Goal: Transaction & Acquisition: Purchase product/service

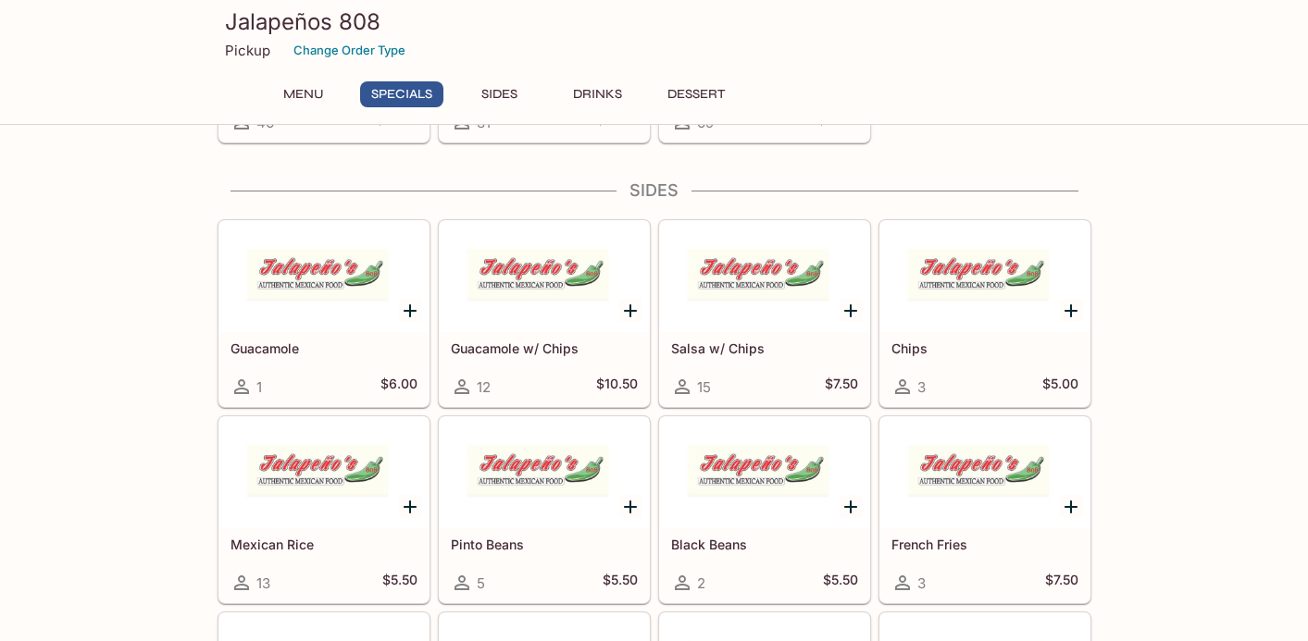
scroll to position [694, 0]
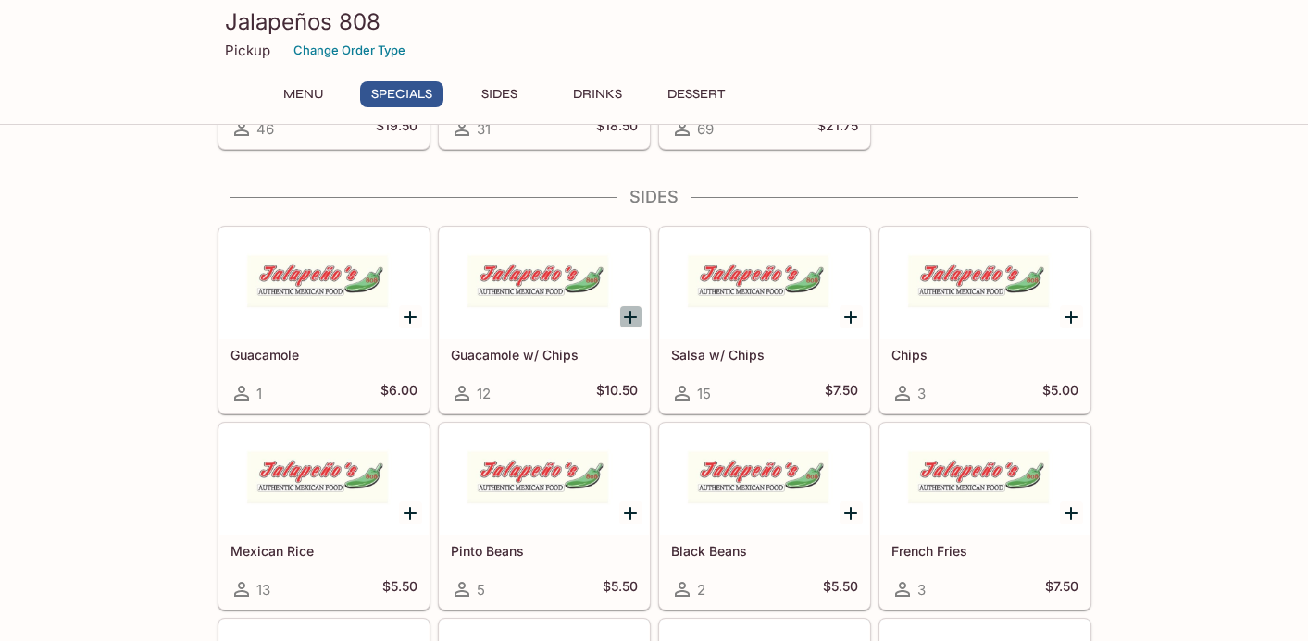
click at [628, 316] on icon "Add Guacamole w/ Chips" at bounding box center [630, 317] width 22 height 22
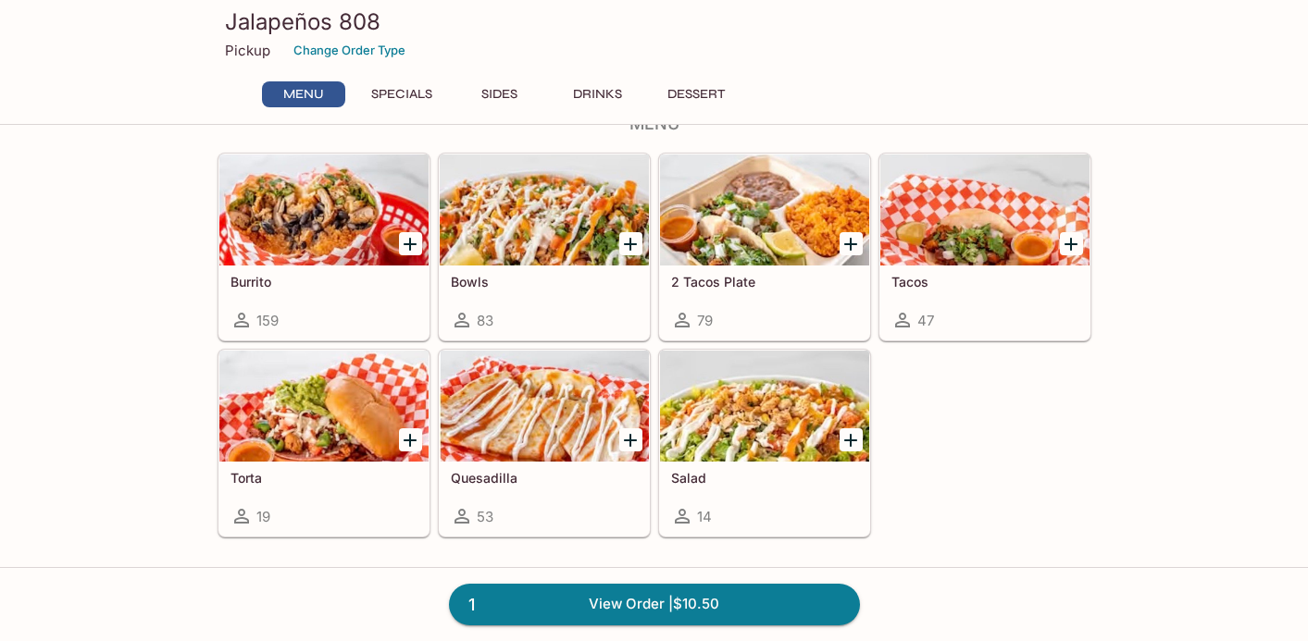
scroll to position [0, 0]
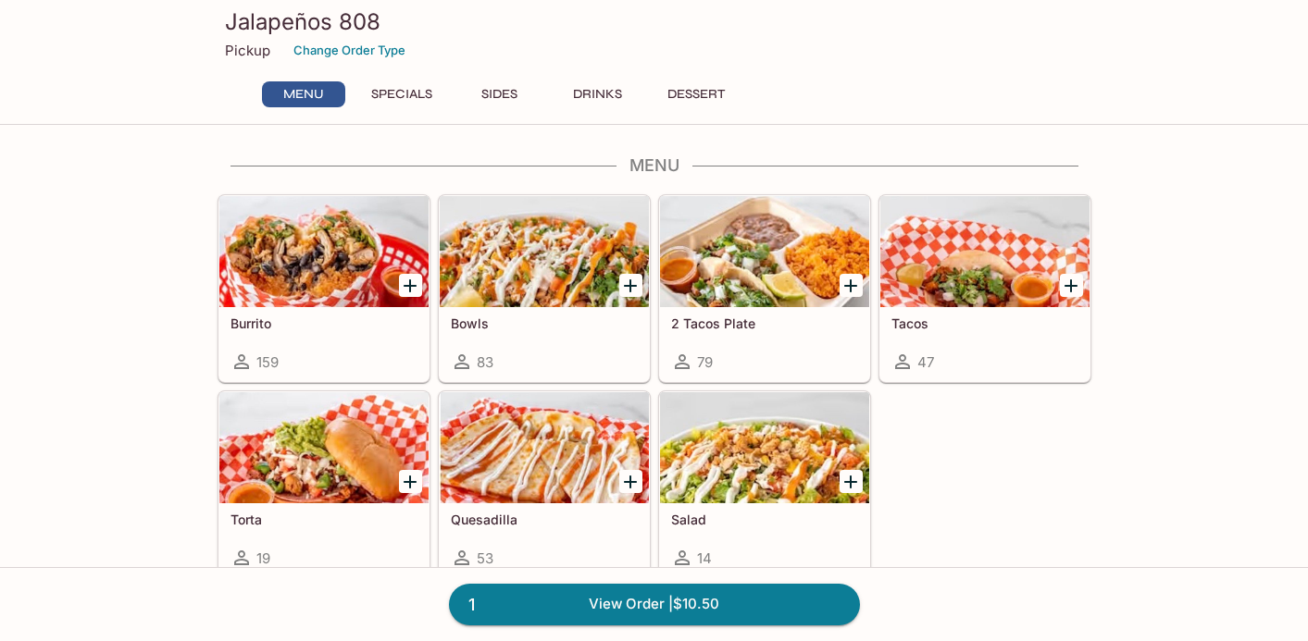
click at [259, 475] on div at bounding box center [323, 447] width 209 height 111
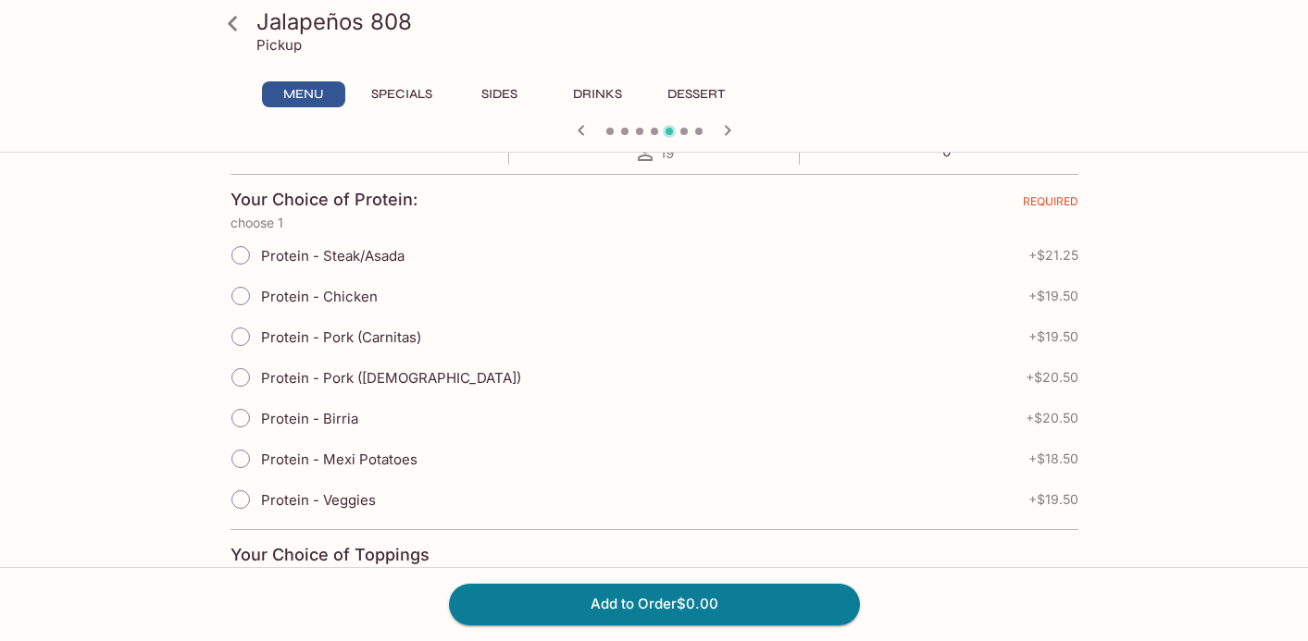
scroll to position [378, 0]
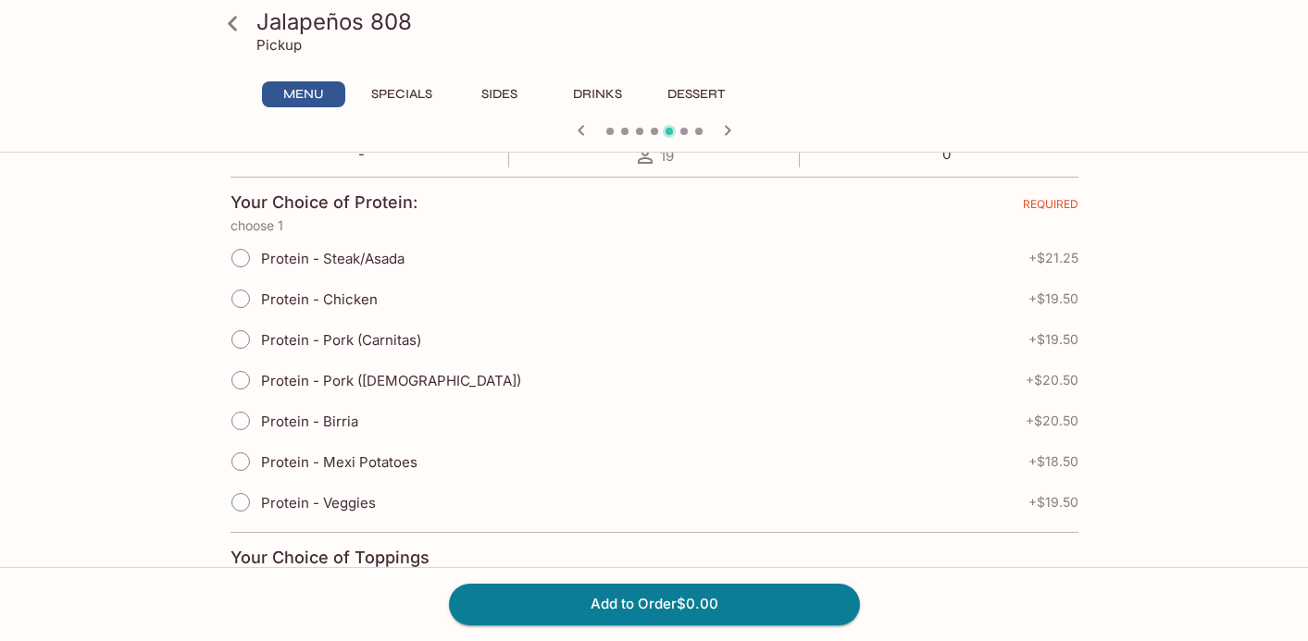
click at [232, 22] on icon at bounding box center [233, 23] width 32 height 32
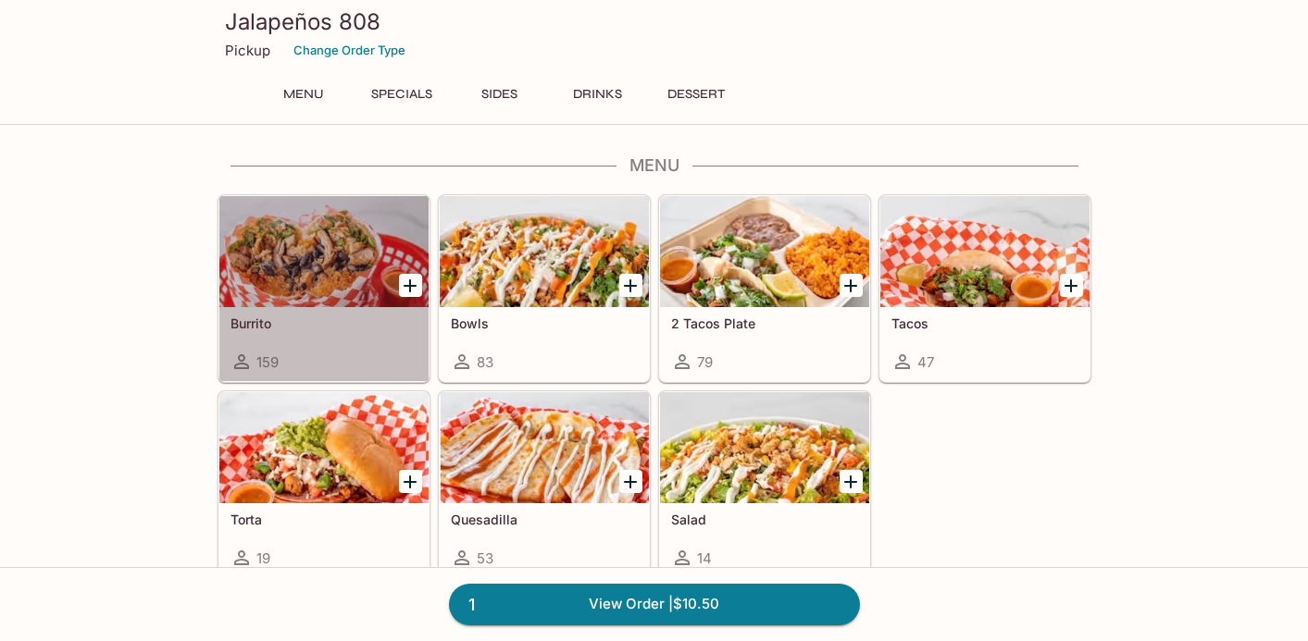
click at [302, 327] on h5 "Burrito" at bounding box center [323, 324] width 187 height 16
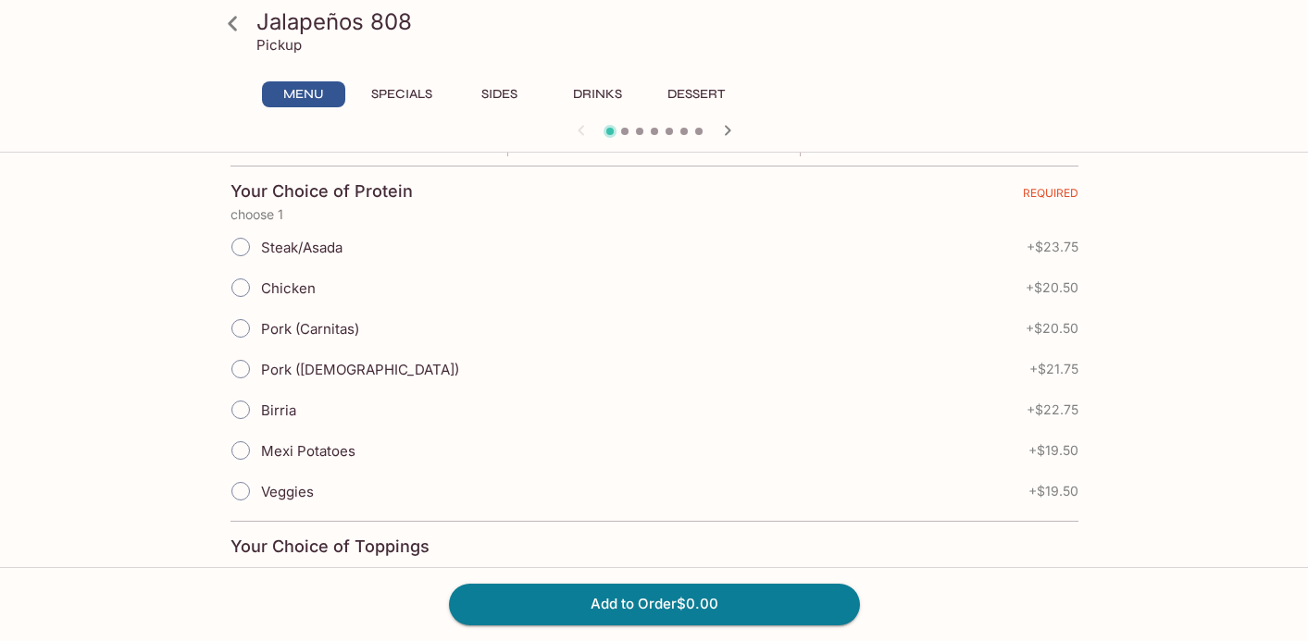
scroll to position [391, 0]
click at [242, 249] on input "Steak/Asada" at bounding box center [239, 246] width 39 height 39
click at [238, 245] on input "Steak/Asada" at bounding box center [240, 246] width 39 height 39
radio input "true"
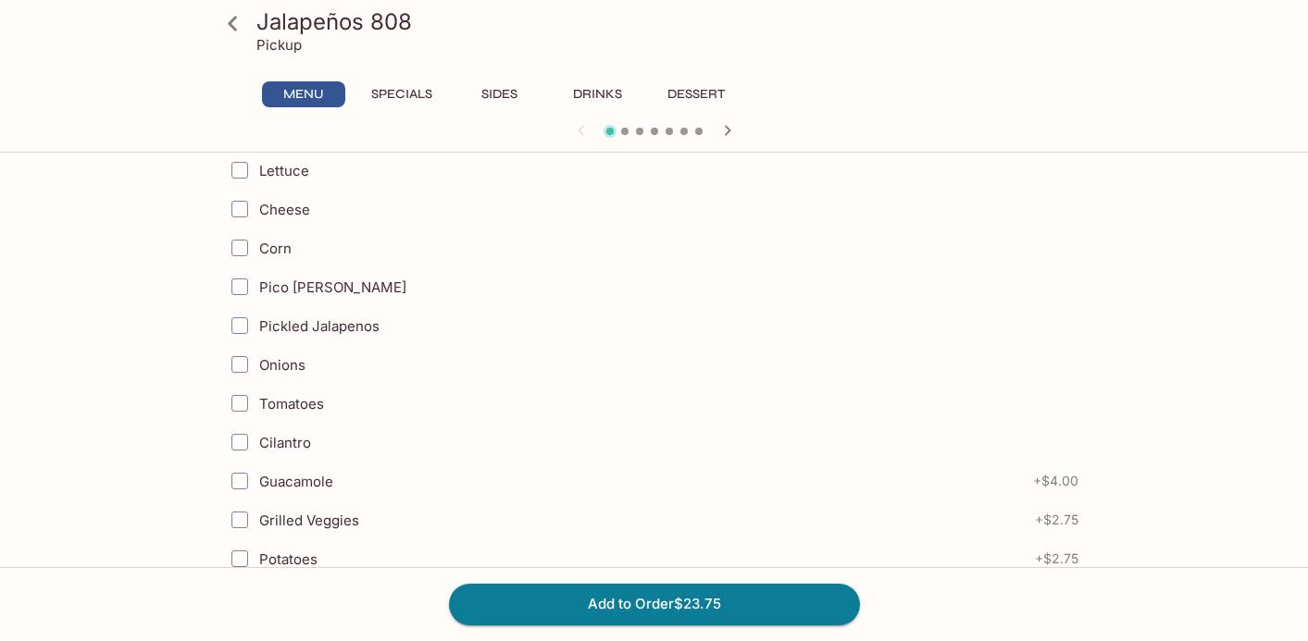
scroll to position [839, 0]
click at [246, 176] on input "Lettuce" at bounding box center [239, 171] width 37 height 37
checkbox input "true"
click at [240, 217] on input "Cheese" at bounding box center [239, 210] width 37 height 37
checkbox input "true"
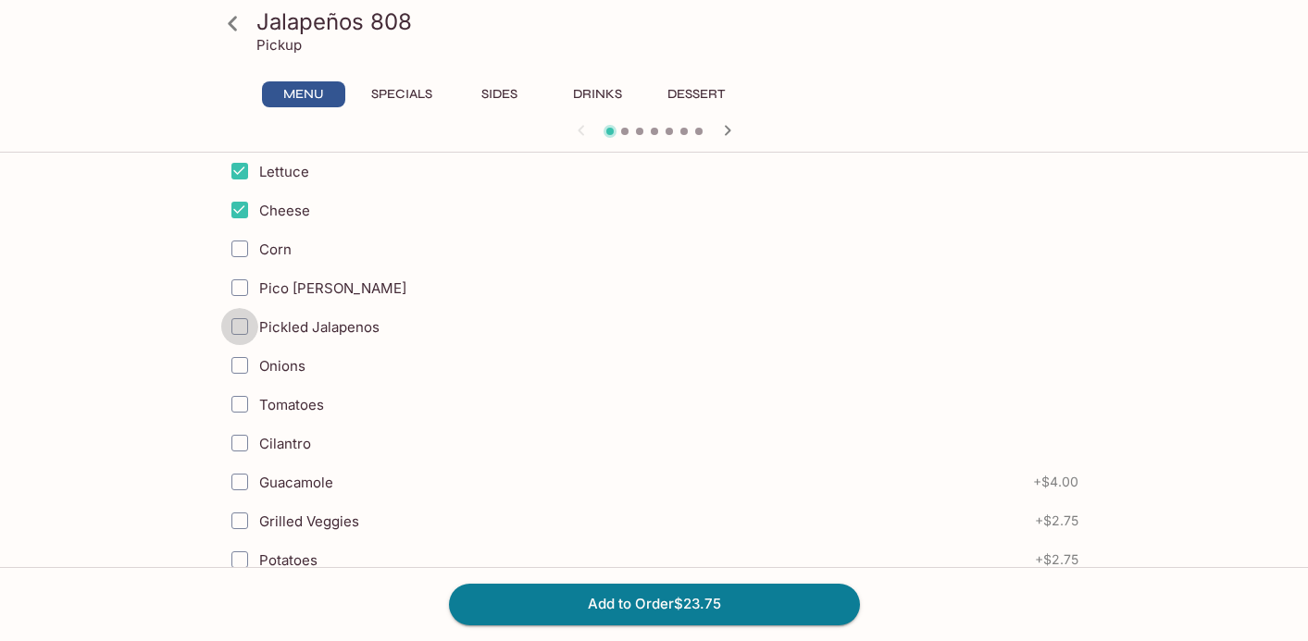
click at [235, 317] on input "Pickled Jalapenos" at bounding box center [239, 326] width 37 height 37
checkbox input "true"
click at [236, 361] on input "Onions" at bounding box center [239, 365] width 37 height 37
checkbox input "true"
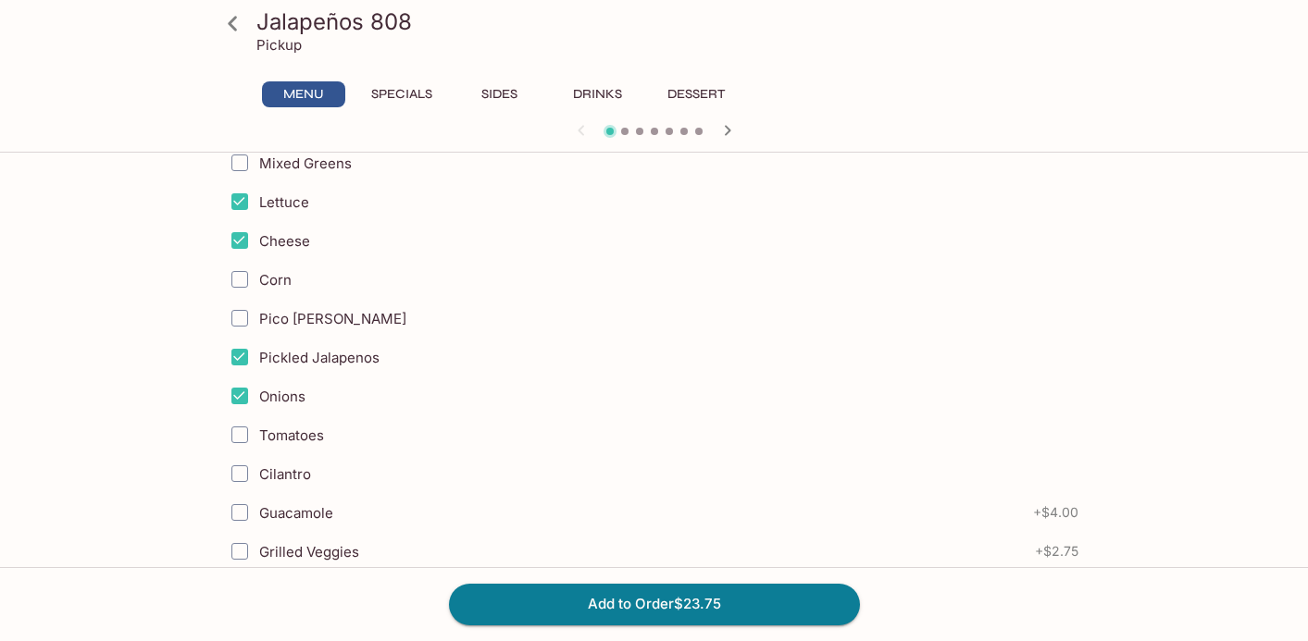
scroll to position [806, 0]
click at [232, 319] on input "Pico [PERSON_NAME]" at bounding box center [239, 321] width 37 height 37
checkbox input "true"
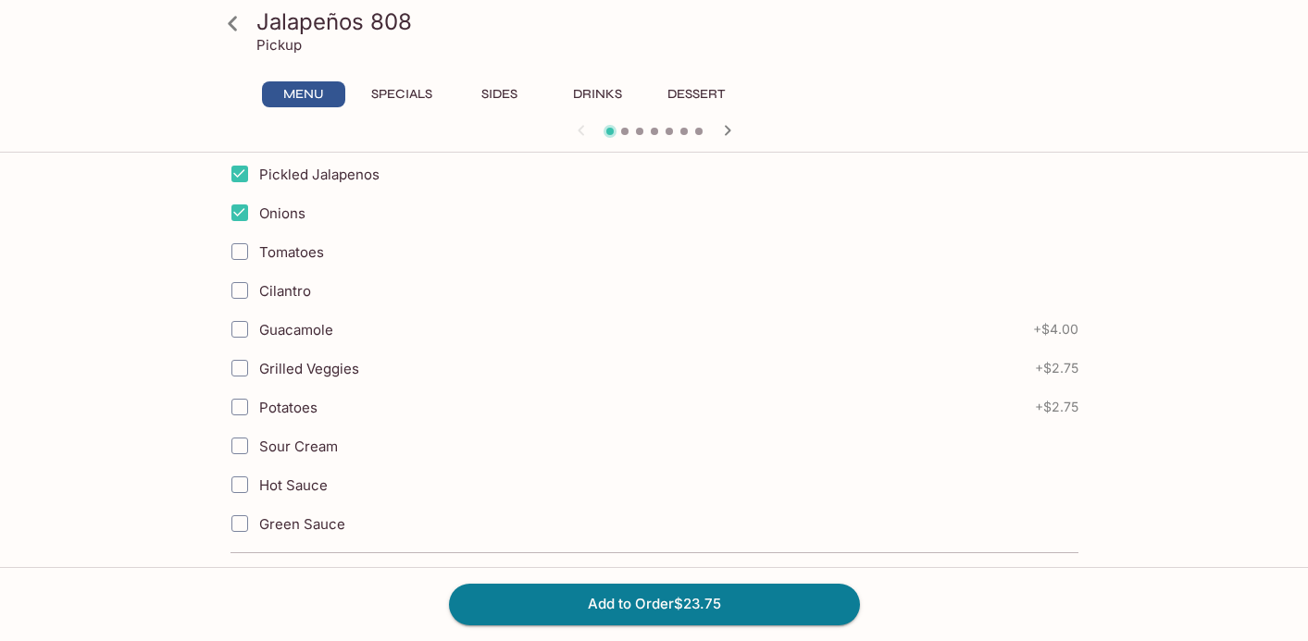
scroll to position [991, 0]
click at [239, 291] on input "Cilantro" at bounding box center [239, 291] width 37 height 37
checkbox input "true"
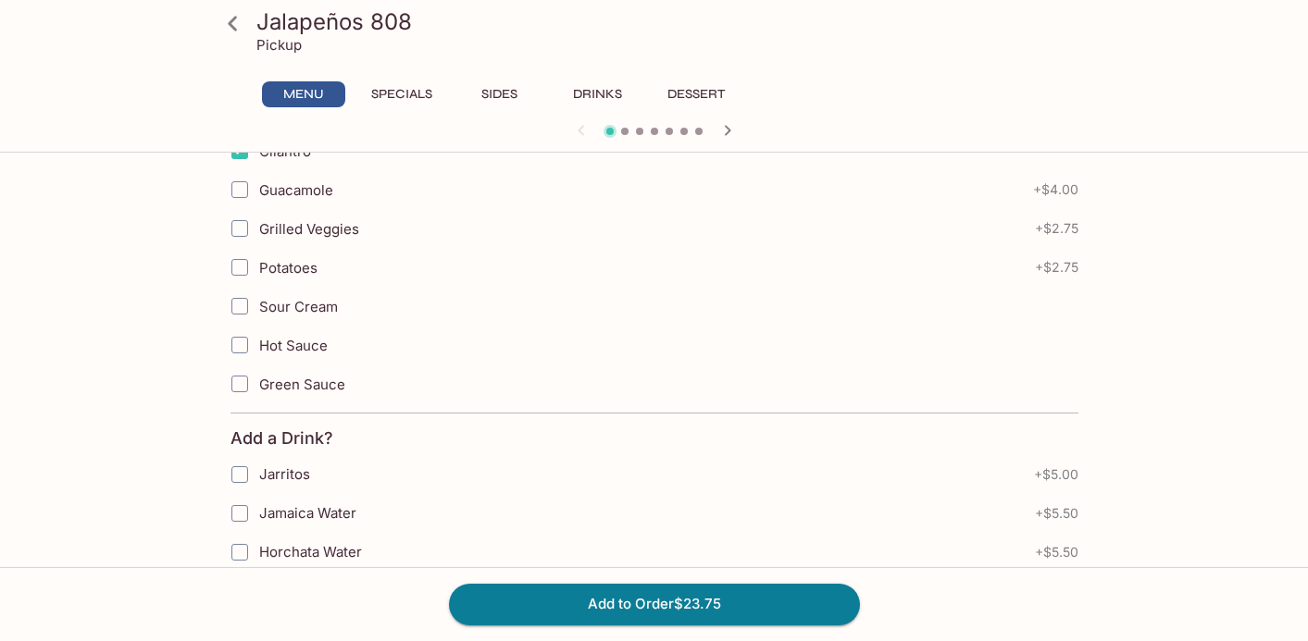
scroll to position [1133, 0]
click at [241, 304] on input "Sour Cream" at bounding box center [239, 305] width 37 height 37
checkbox input "true"
click at [242, 390] on input "Green Sauce" at bounding box center [239, 383] width 37 height 37
checkbox input "true"
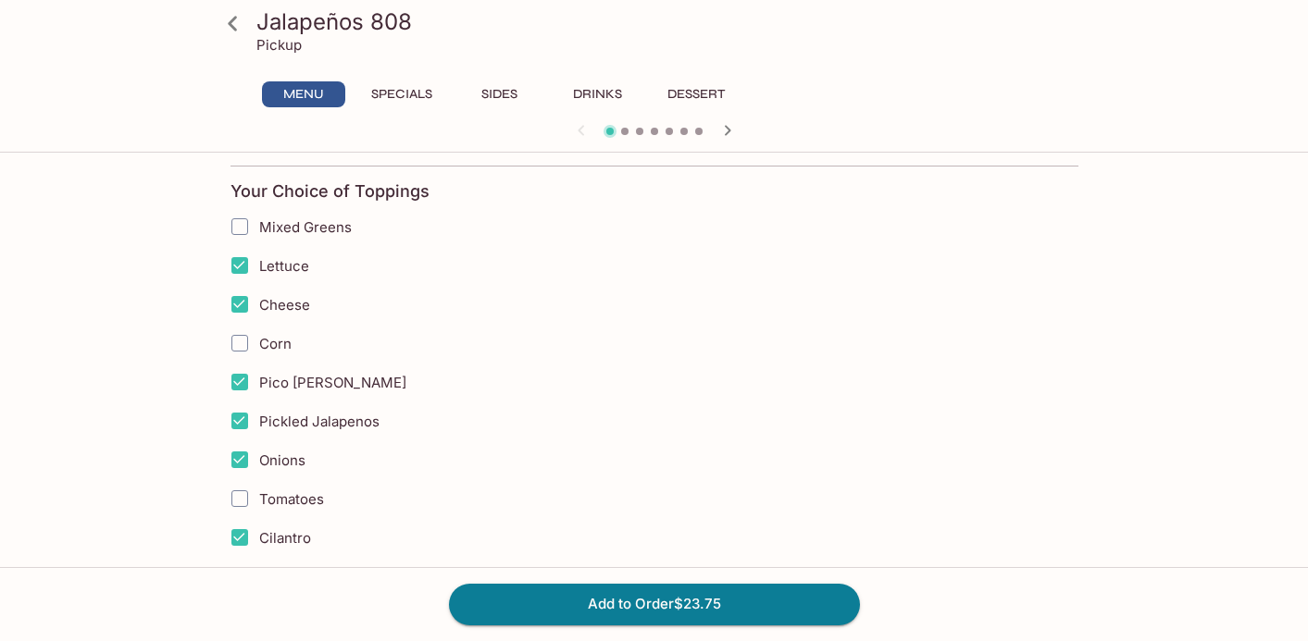
scroll to position [0, 0]
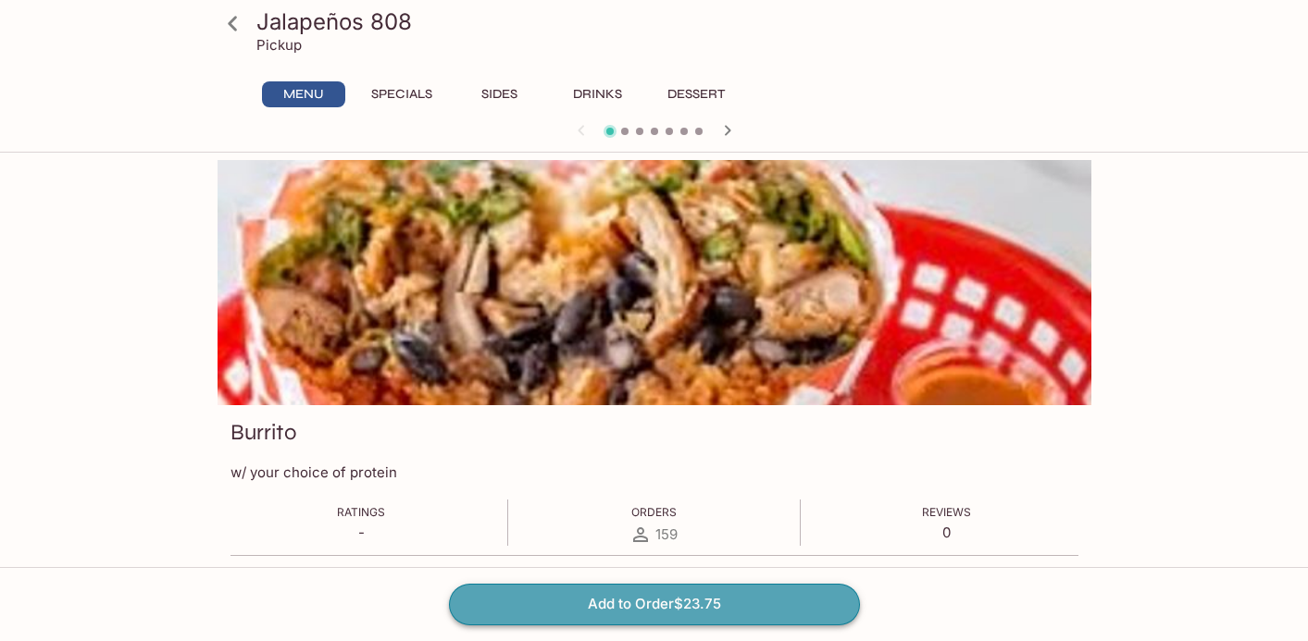
click at [648, 600] on button "Add to Order $23.75" at bounding box center [654, 604] width 411 height 41
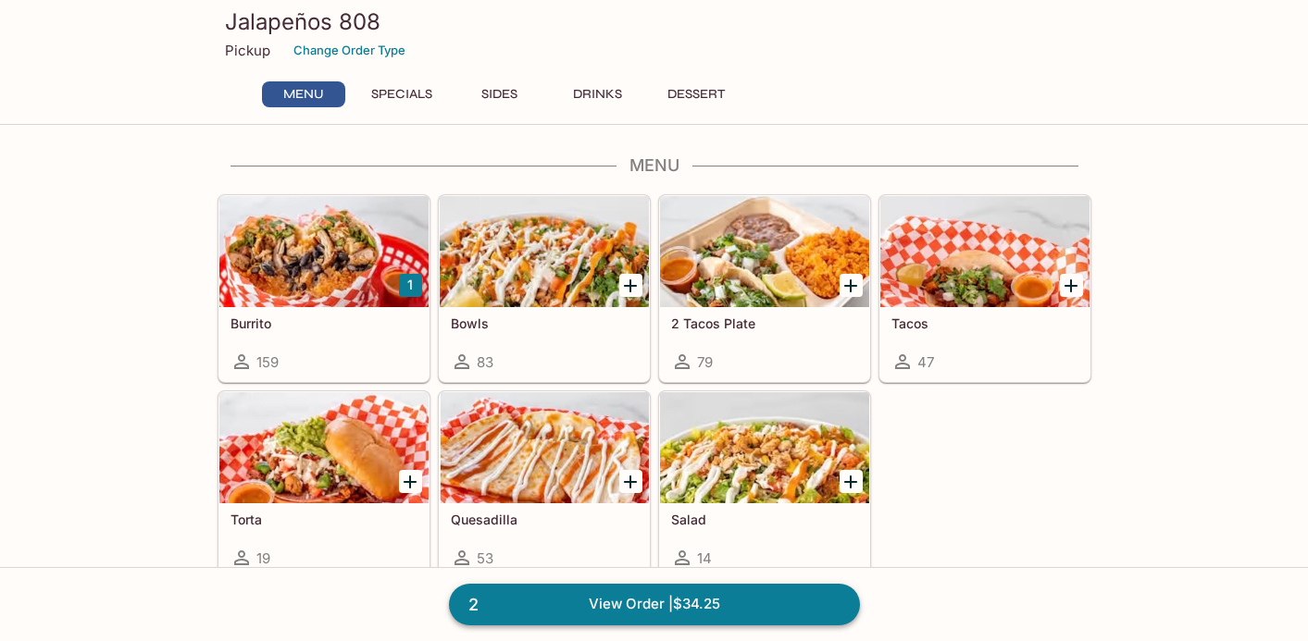
click at [720, 603] on link "2 View Order | $34.25" at bounding box center [654, 604] width 411 height 41
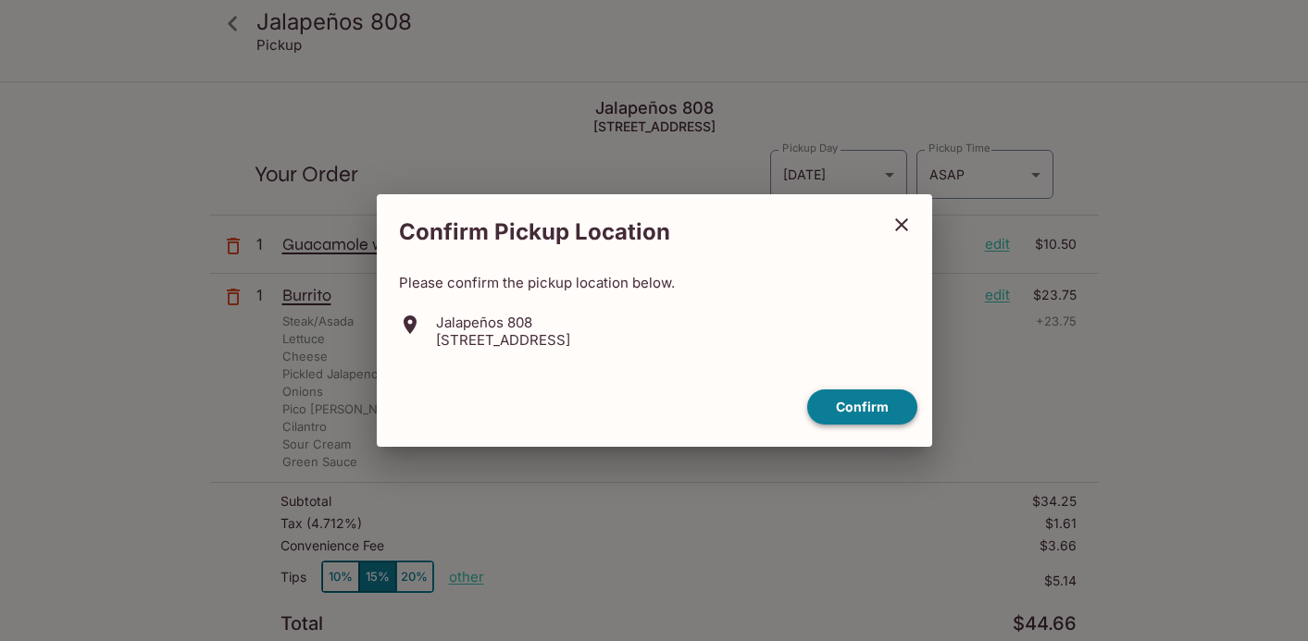
click at [894, 403] on button "Confirm" at bounding box center [862, 408] width 110 height 36
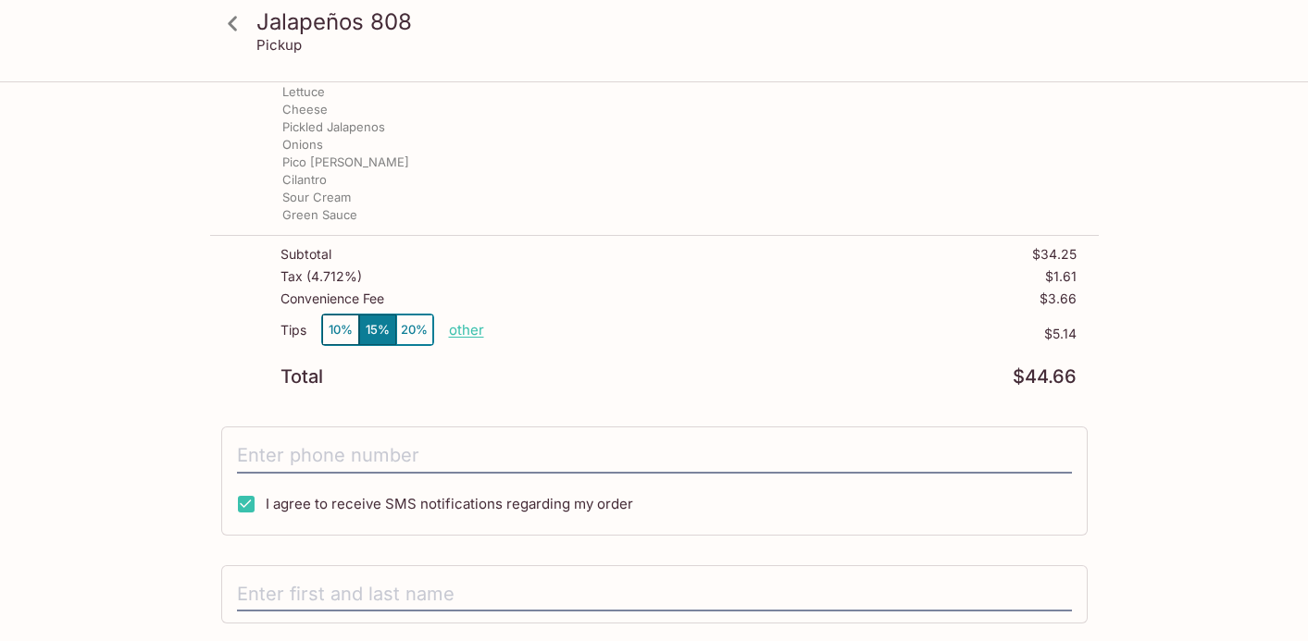
scroll to position [250, 0]
click at [333, 322] on button "10%" at bounding box center [340, 327] width 37 height 31
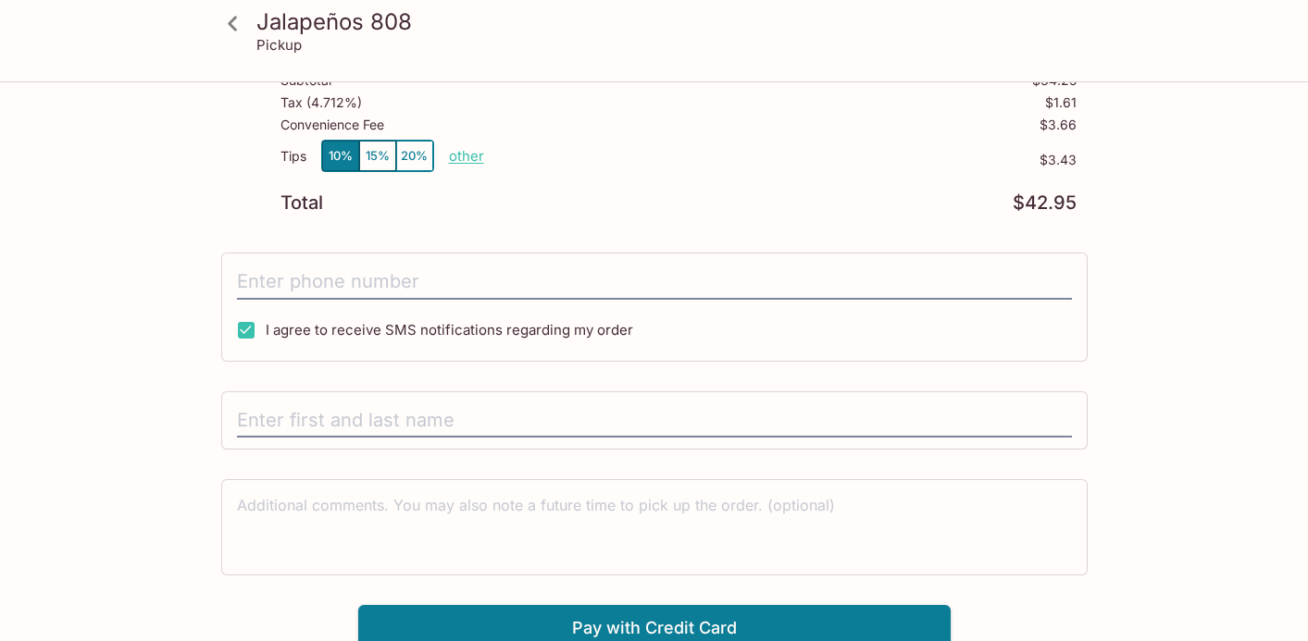
scroll to position [431, 0]
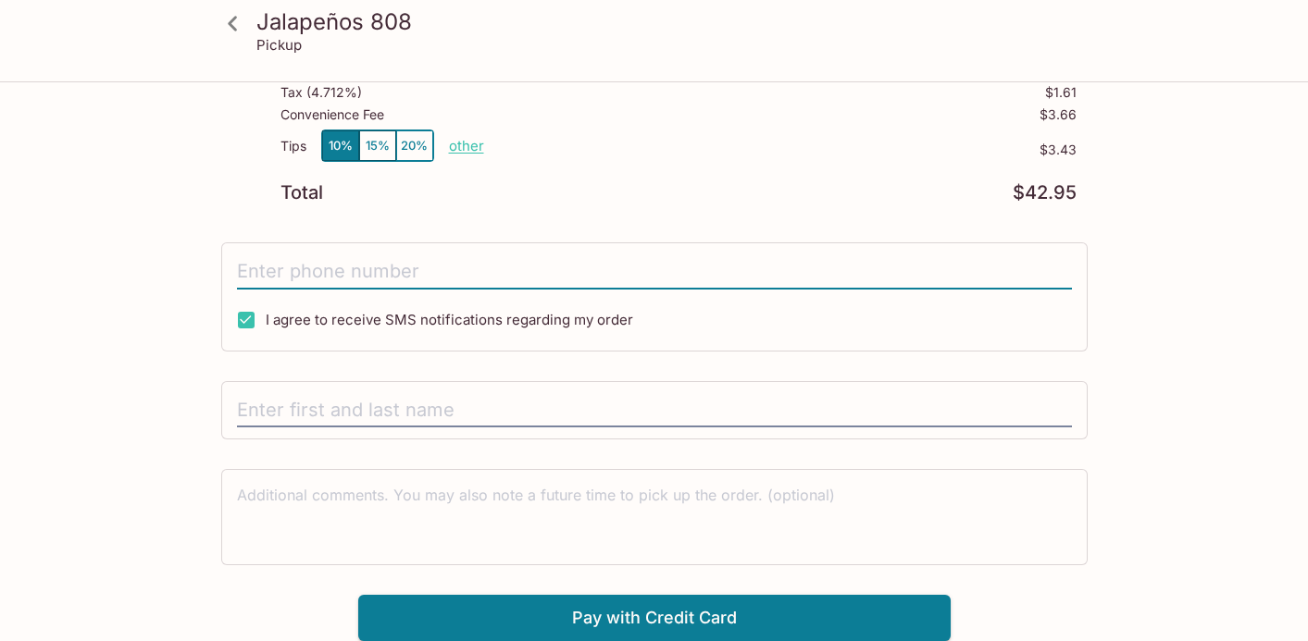
click at [306, 273] on input "tel" at bounding box center [654, 271] width 835 height 35
type input "[PHONE_NUMBER]"
click at [275, 413] on input "text" at bounding box center [654, 410] width 835 height 35
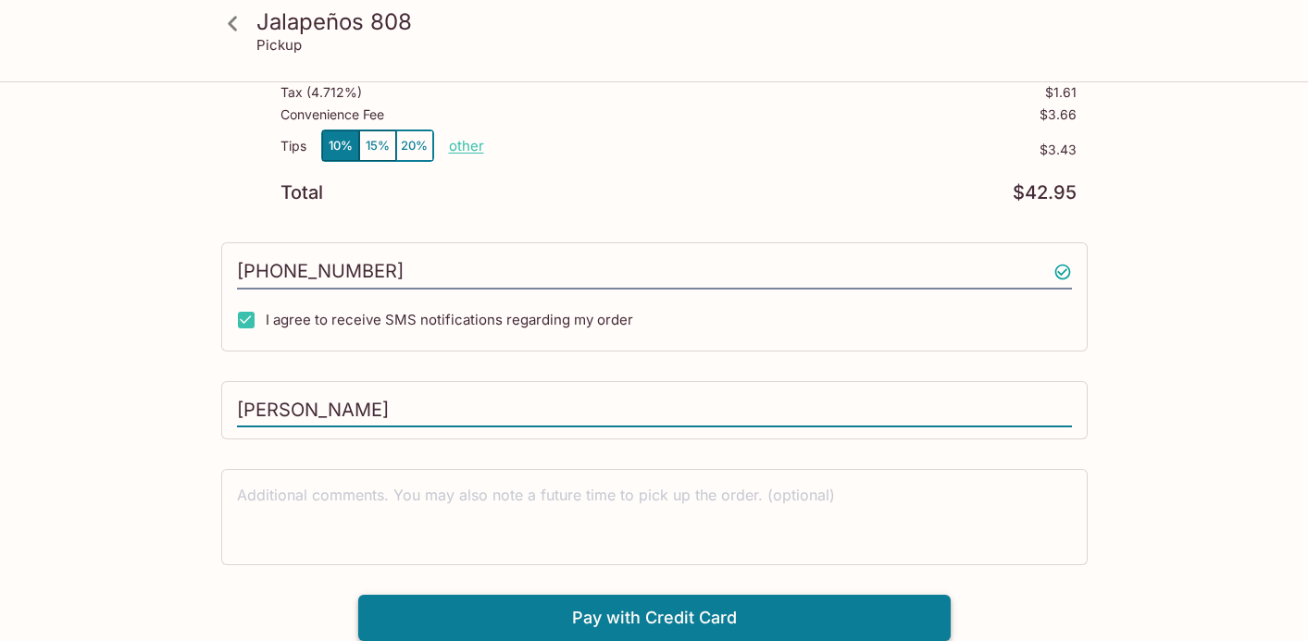
type input "[PERSON_NAME]"
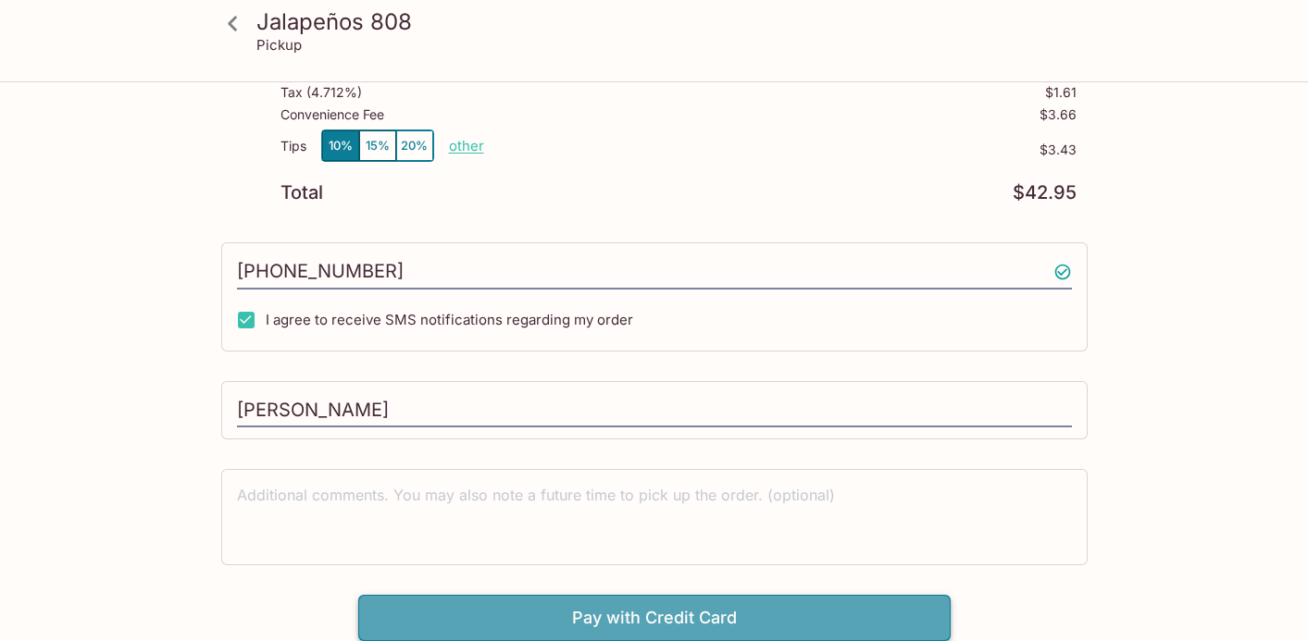
click at [608, 619] on button "Pay with Credit Card" at bounding box center [654, 618] width 592 height 46
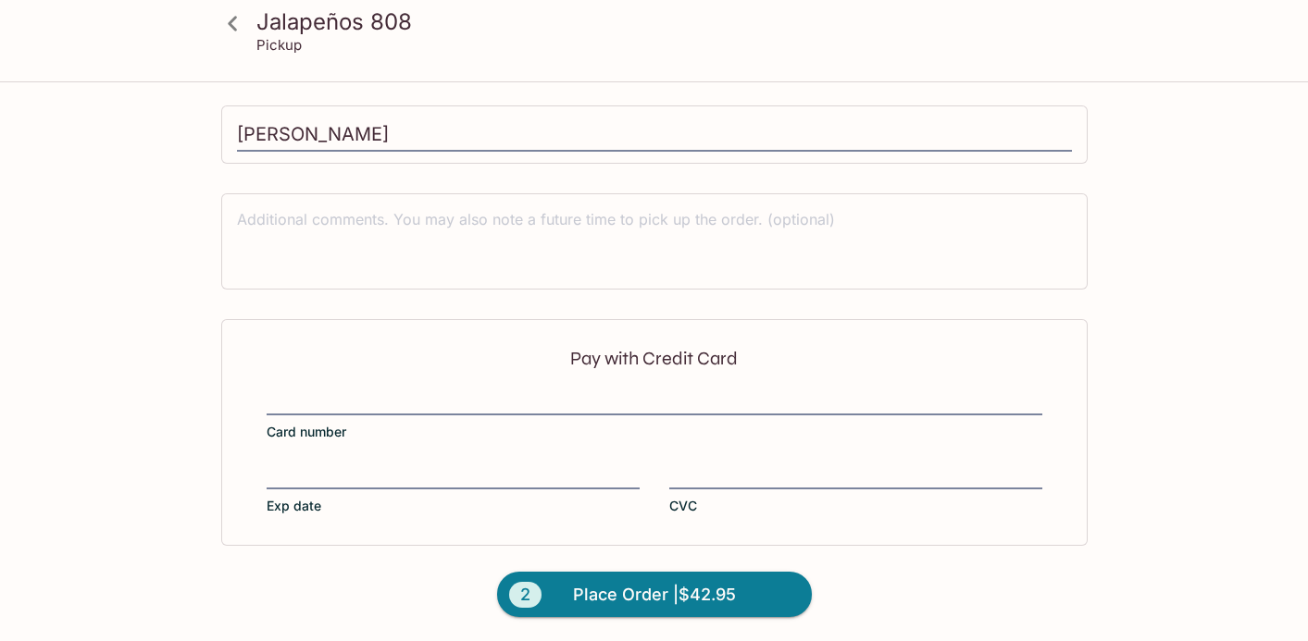
scroll to position [709, 0]
